Goal: Task Accomplishment & Management: Manage account settings

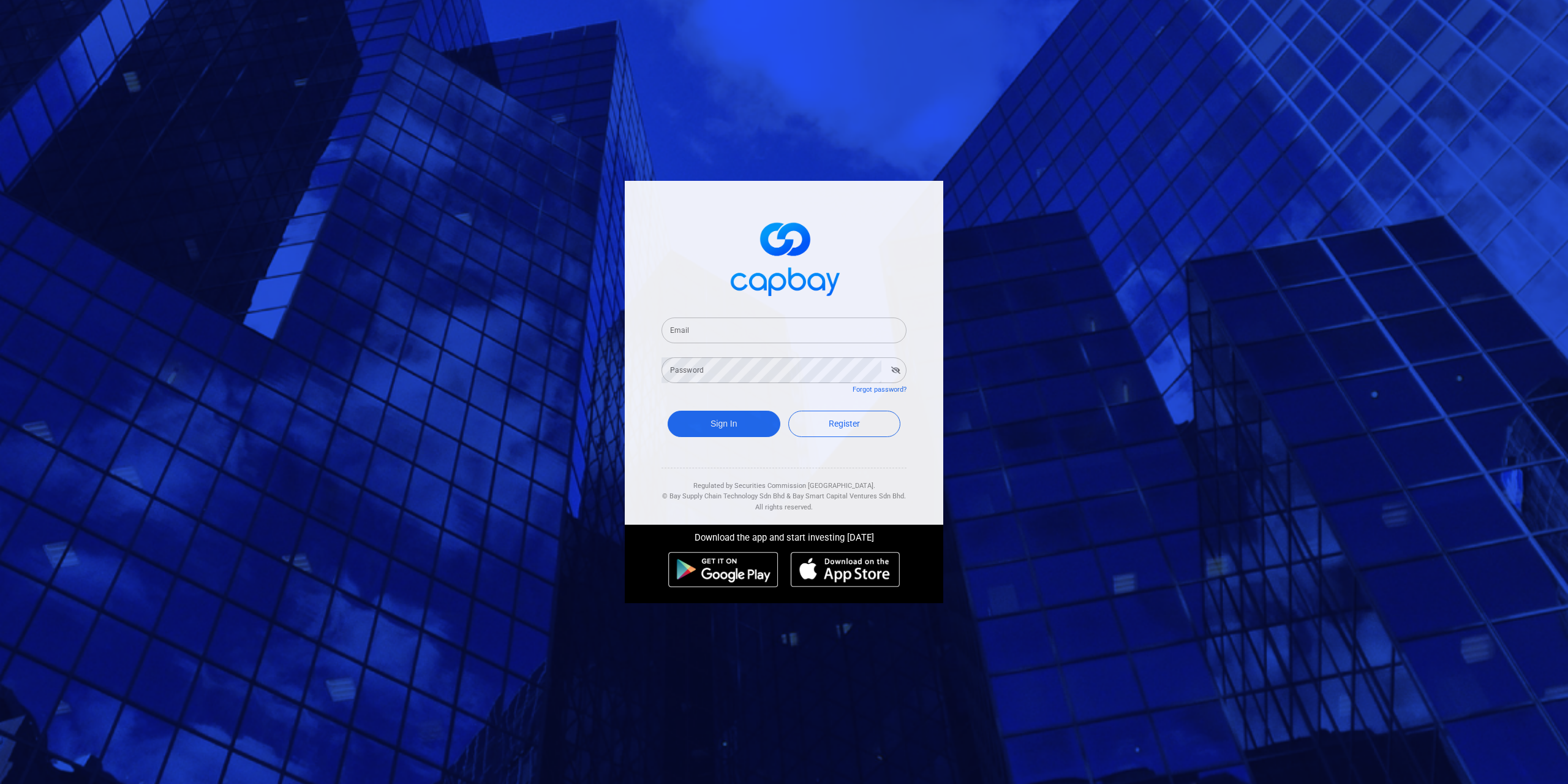
click at [713, 333] on input "Email" at bounding box center [784, 331] width 245 height 26
type input "[EMAIL_ADDRESS][DOMAIN_NAME]"
click at [722, 419] on button "Sign In" at bounding box center [724, 424] width 113 height 27
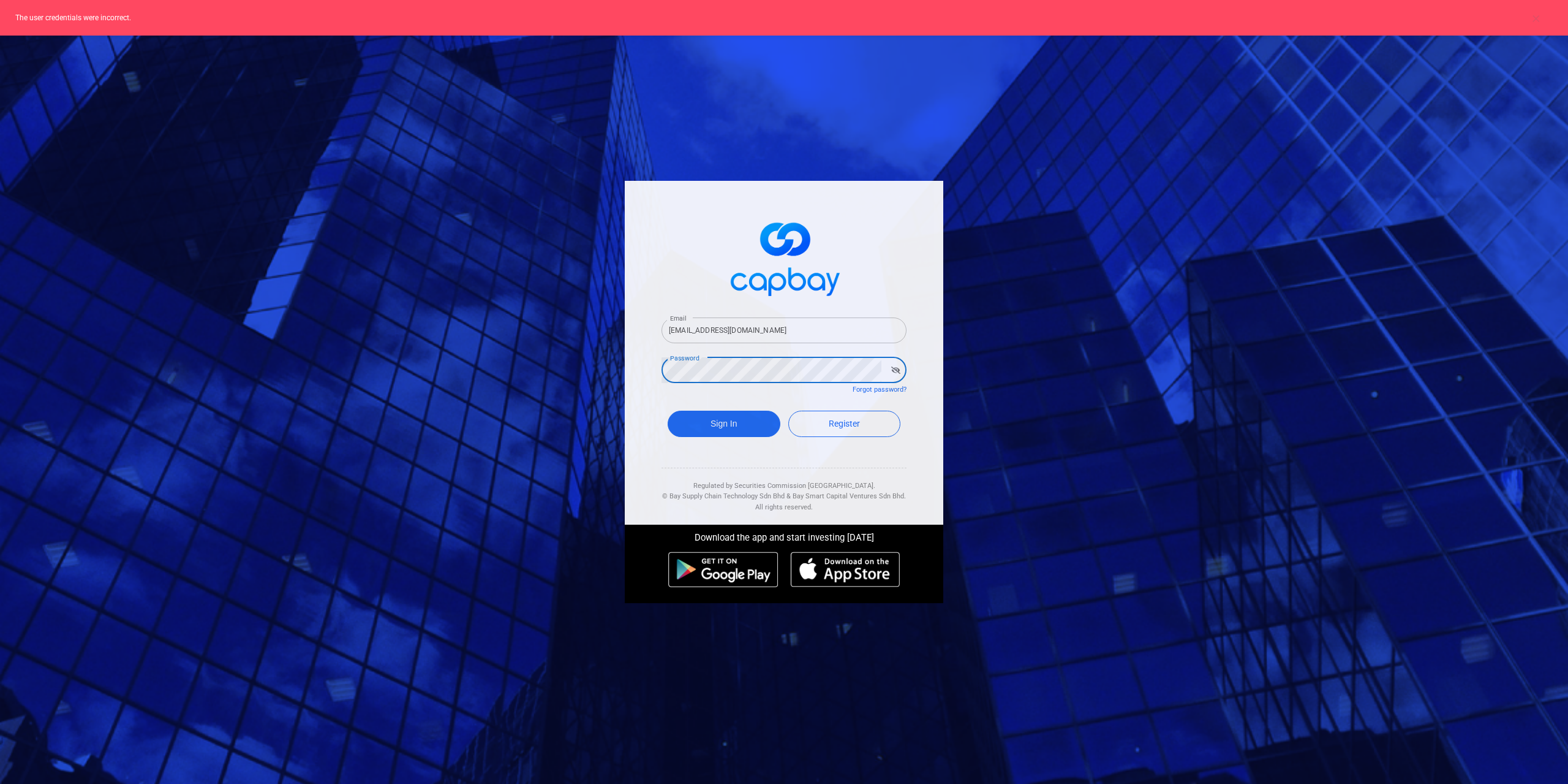
click at [895, 370] on icon "button" at bounding box center [895, 370] width 9 height 7
click at [754, 422] on button "Sign In" at bounding box center [724, 424] width 113 height 27
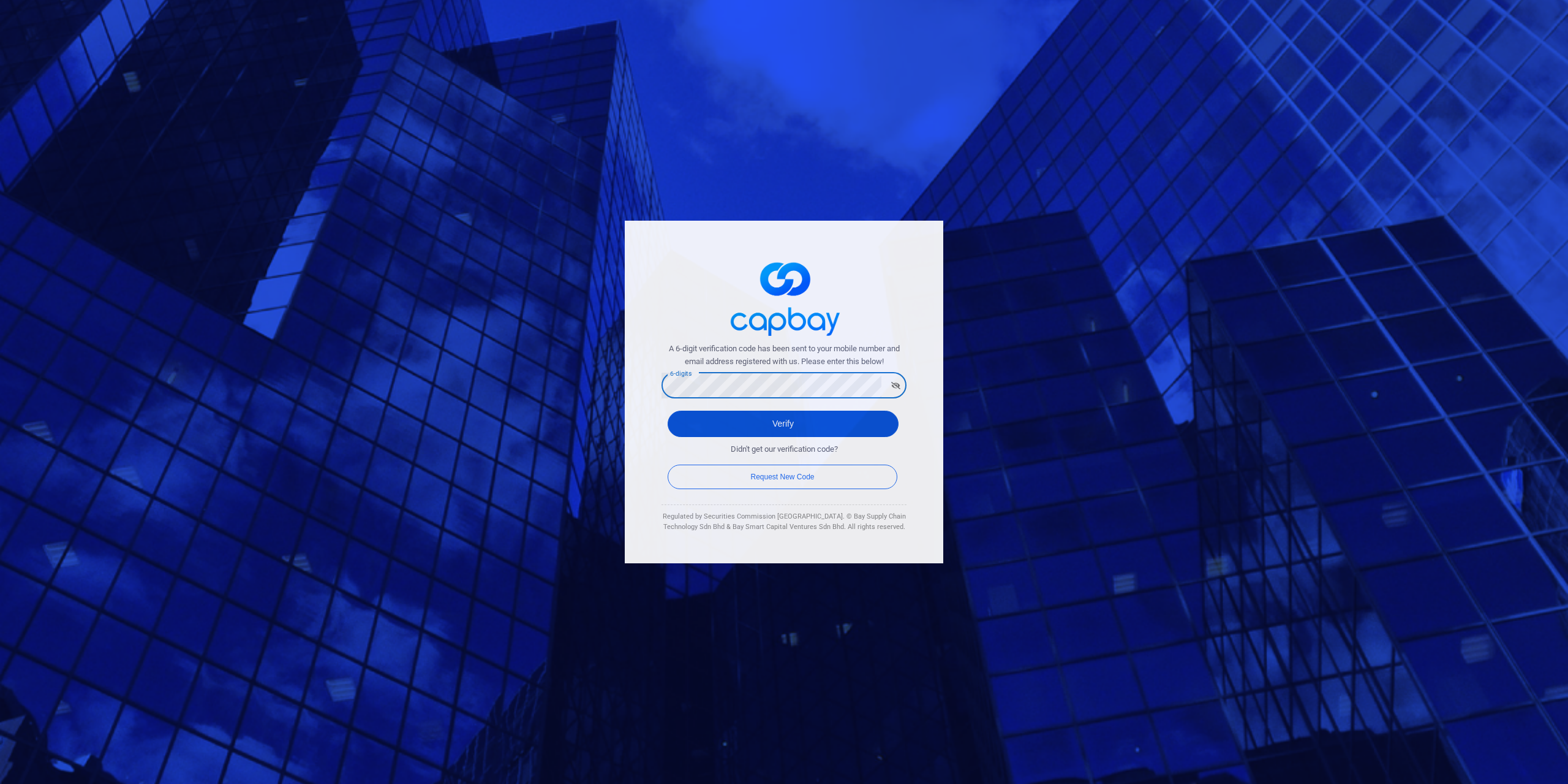
click at [751, 418] on button "Verify" at bounding box center [783, 424] width 231 height 27
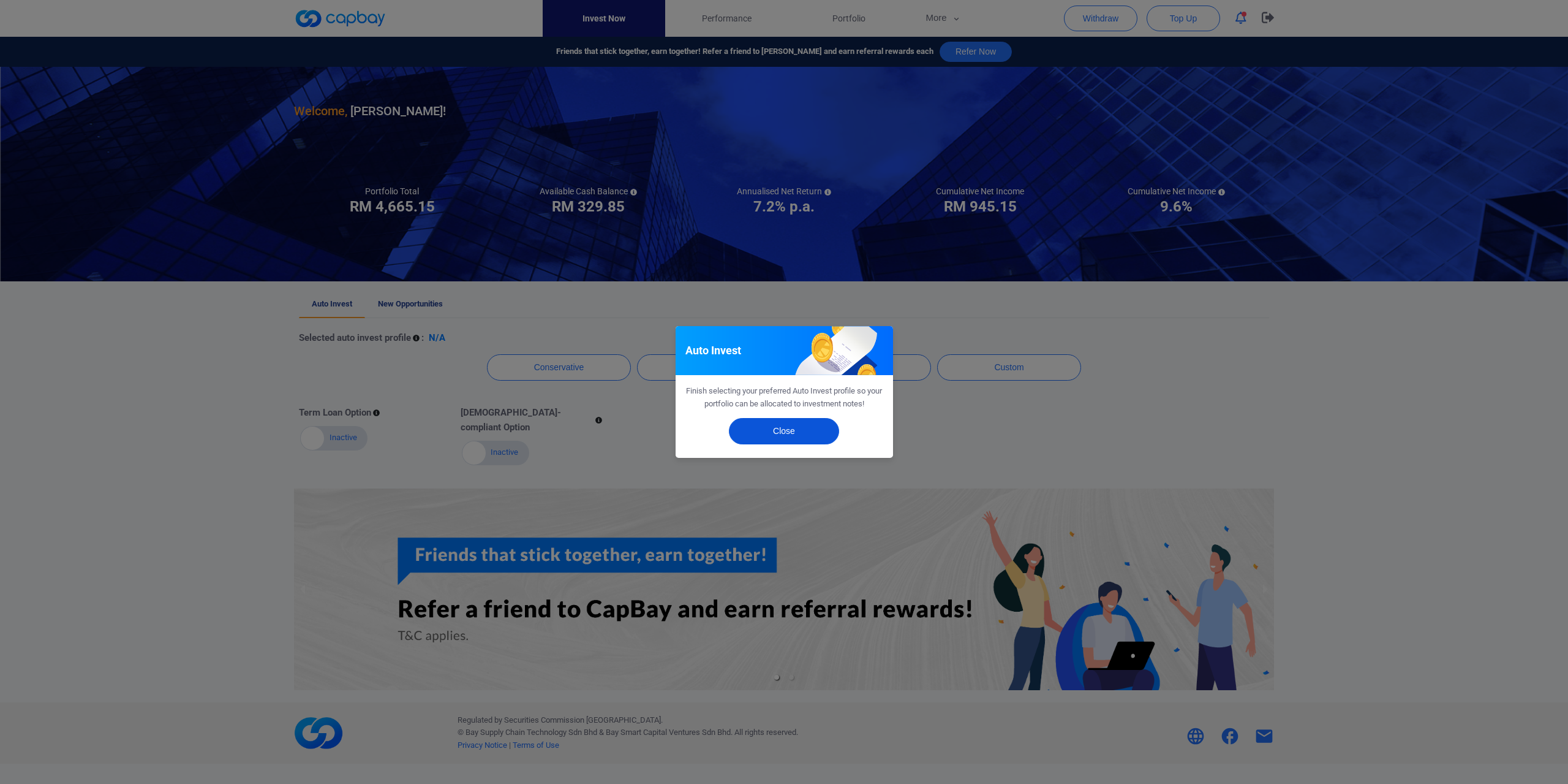
click at [769, 426] on button "Close" at bounding box center [784, 431] width 110 height 27
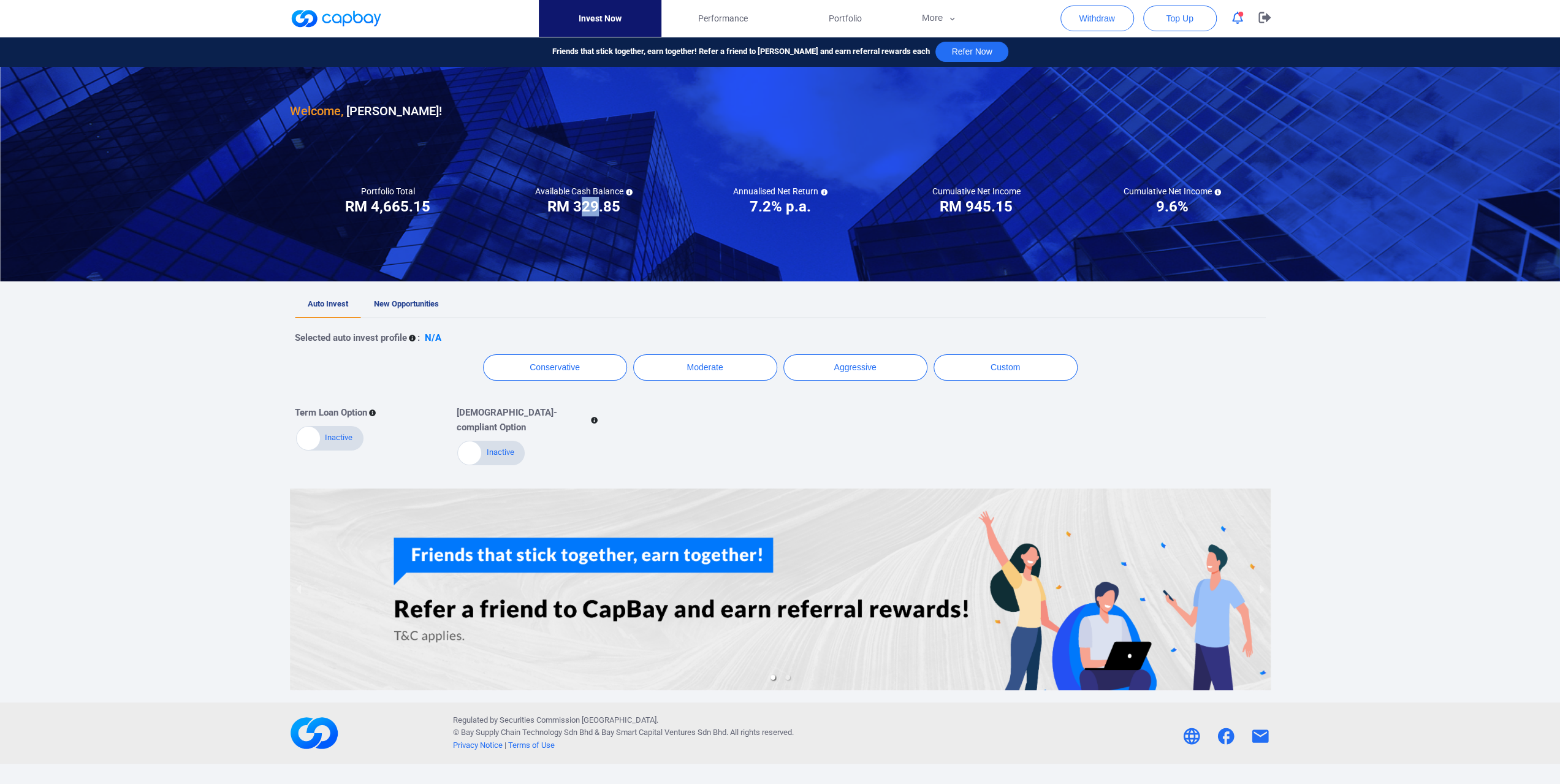
drag, startPoint x: 581, startPoint y: 212, endPoint x: 601, endPoint y: 213, distance: 20.0
click at [601, 213] on h3 "RM 329.85" at bounding box center [584, 206] width 73 height 19
click at [607, 236] on div at bounding box center [780, 174] width 1560 height 214
click at [1099, 28] on button "Withdraw" at bounding box center [1098, 19] width 74 height 26
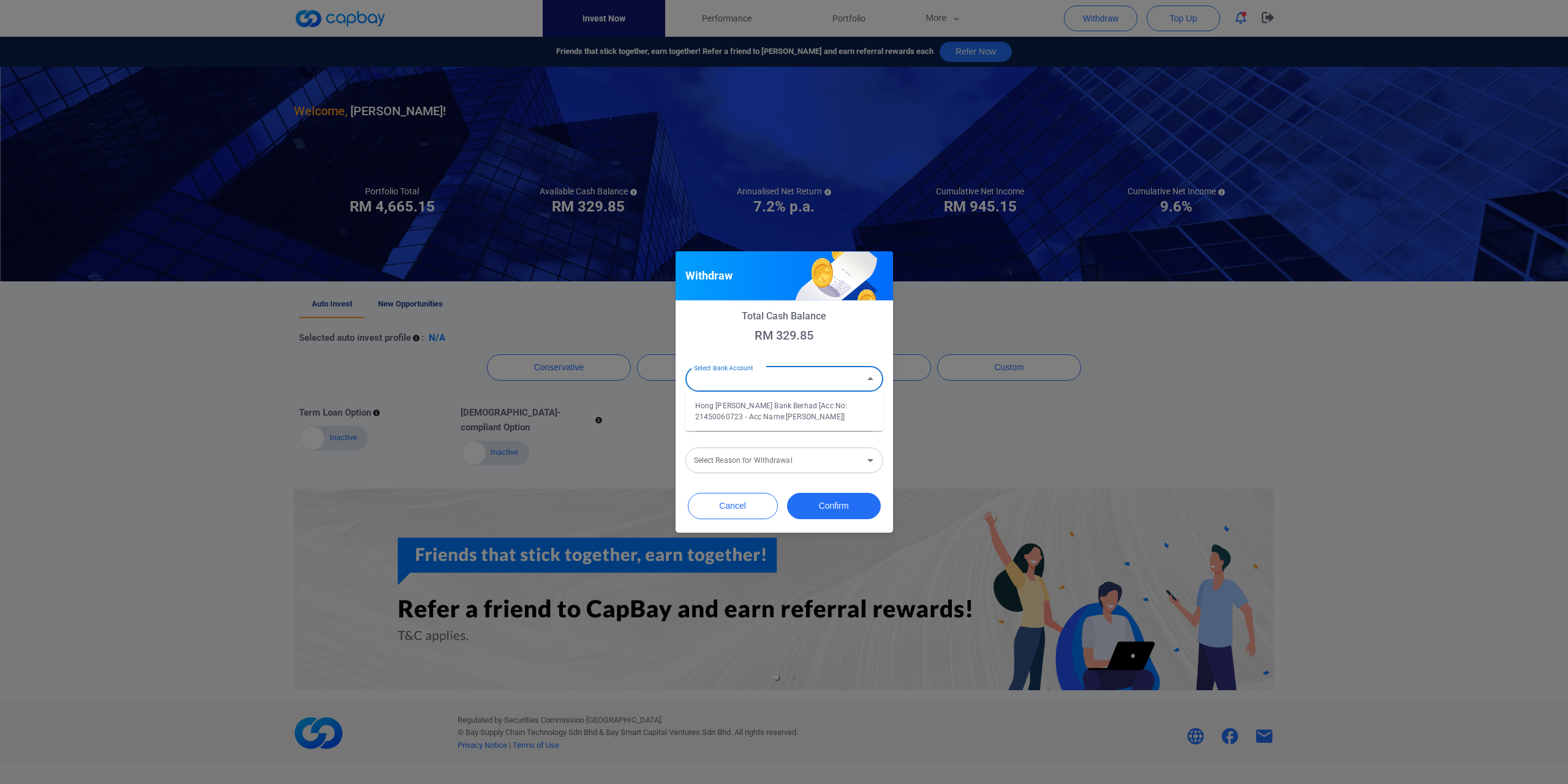
click at [737, 379] on div "Select Bank Account Select Bank Account" at bounding box center [784, 378] width 198 height 27
click at [746, 412] on li "Hong [PERSON_NAME] Bank Berhad [Acc No: 21450060723 - Acc Name:[PERSON_NAME]]" at bounding box center [784, 411] width 198 height 30
type input "Hong [PERSON_NAME] Bank Berhad [Acc No: 21450060723 - Acc Name:[PERSON_NAME]]"
click at [736, 417] on div "Amount (RM) Amount (RM)" at bounding box center [784, 417] width 198 height 27
click at [764, 421] on input "Amount (RM)" at bounding box center [784, 419] width 198 height 26
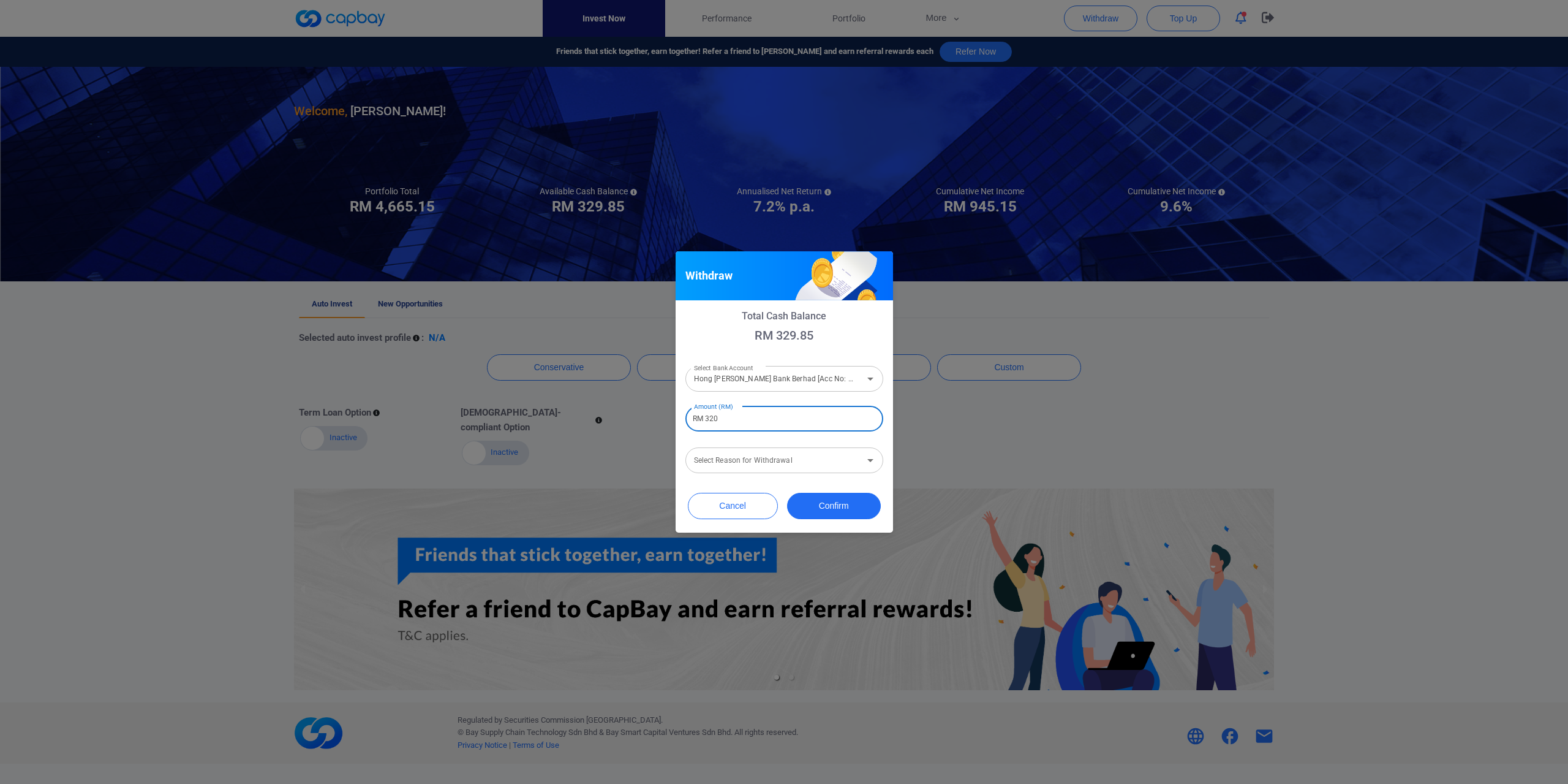
type input "RM 320"
click at [813, 453] on input "Select Reason for Withdrawal" at bounding box center [774, 460] width 170 height 22
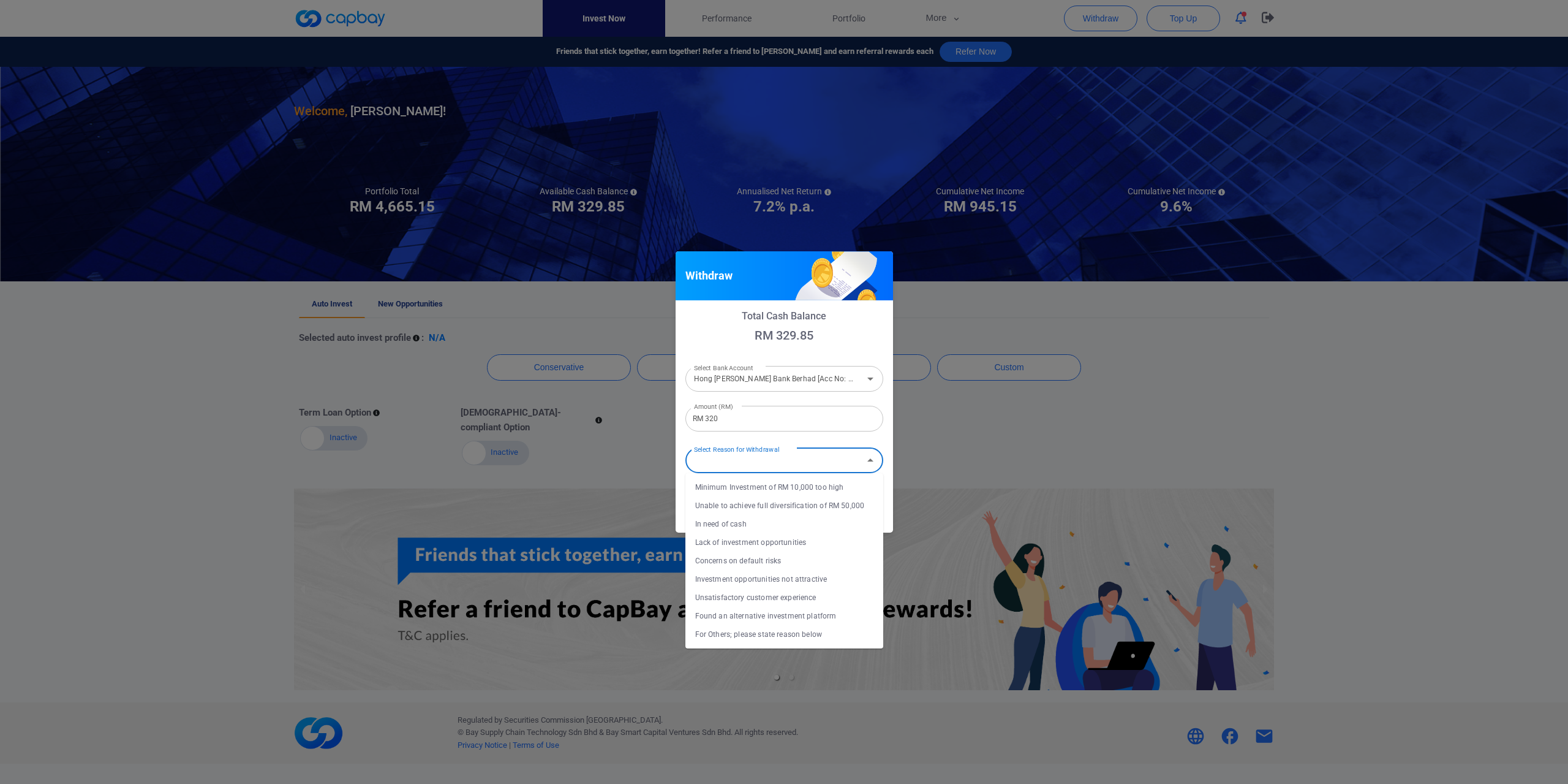
click at [760, 523] on li "In need of cash" at bounding box center [784, 523] width 198 height 18
type input "In need of cash"
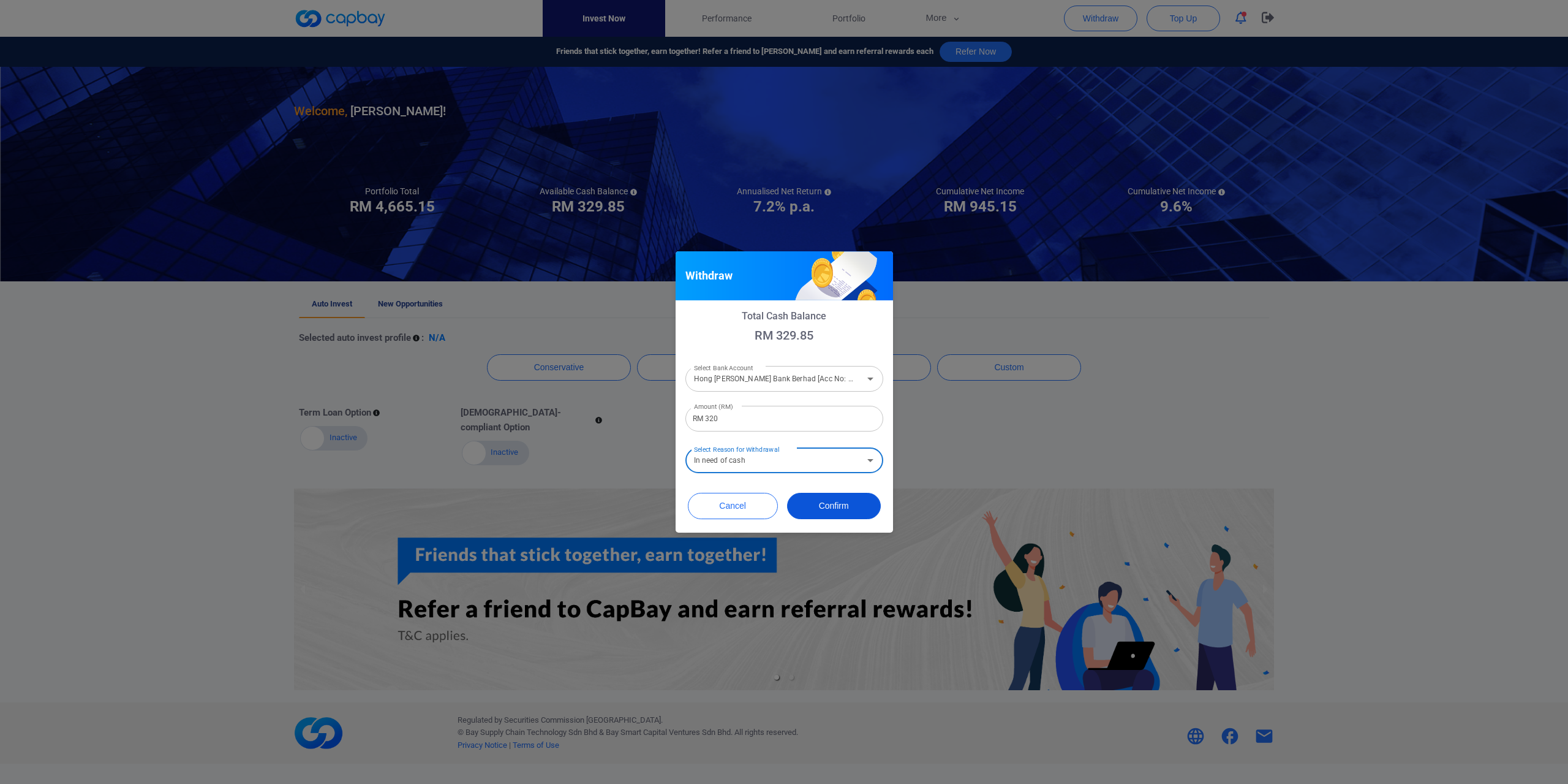
click at [858, 505] on button "Confirm" at bounding box center [834, 505] width 94 height 27
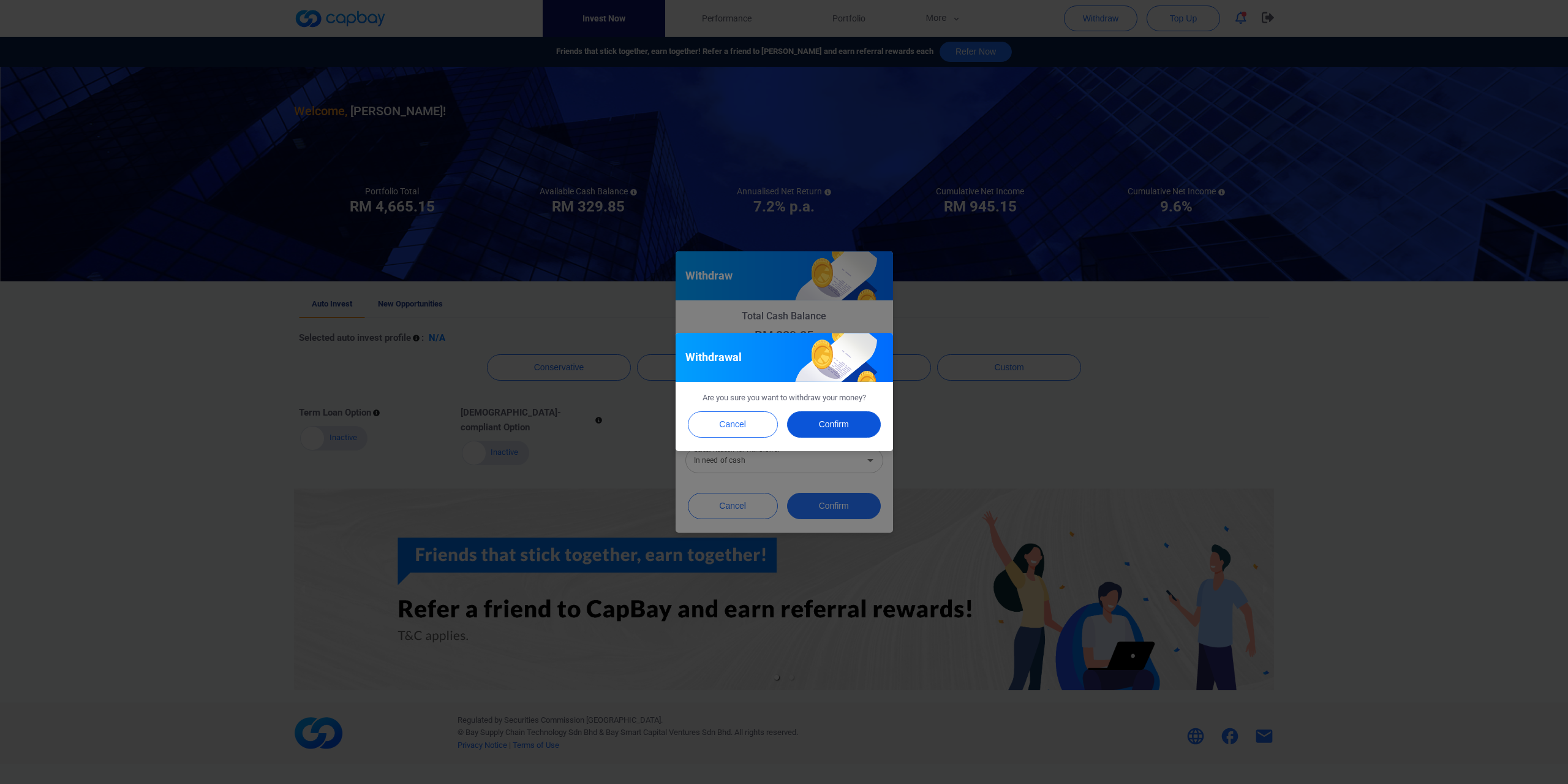
click at [842, 414] on button "Confirm" at bounding box center [834, 424] width 94 height 27
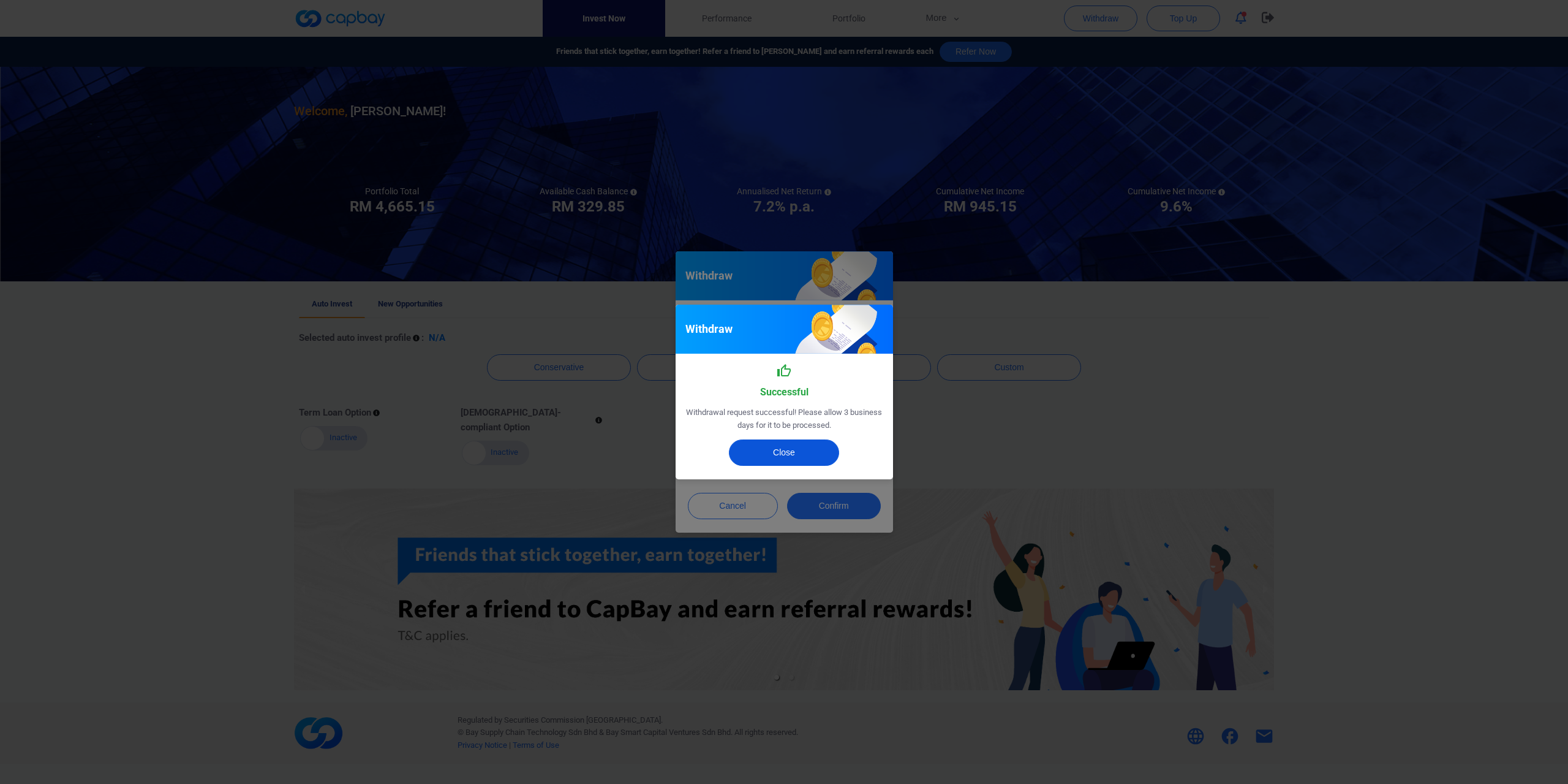
click at [778, 442] on button "Close" at bounding box center [784, 453] width 110 height 27
